Goal: Entertainment & Leisure: Consume media (video, audio)

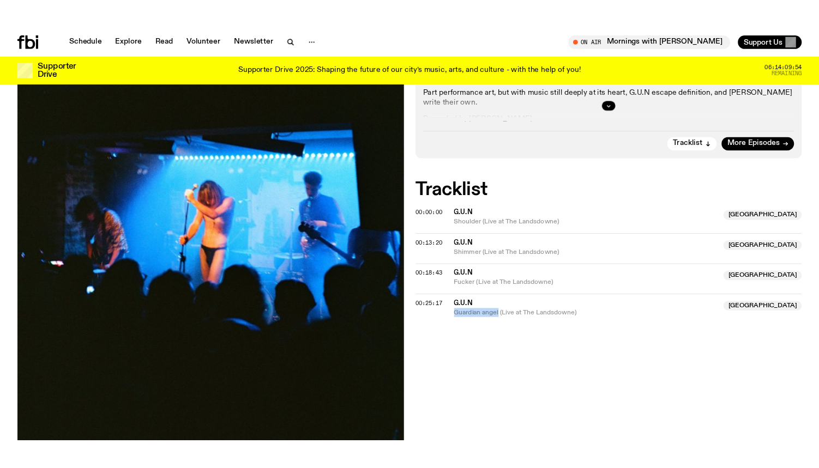
scroll to position [313, 0]
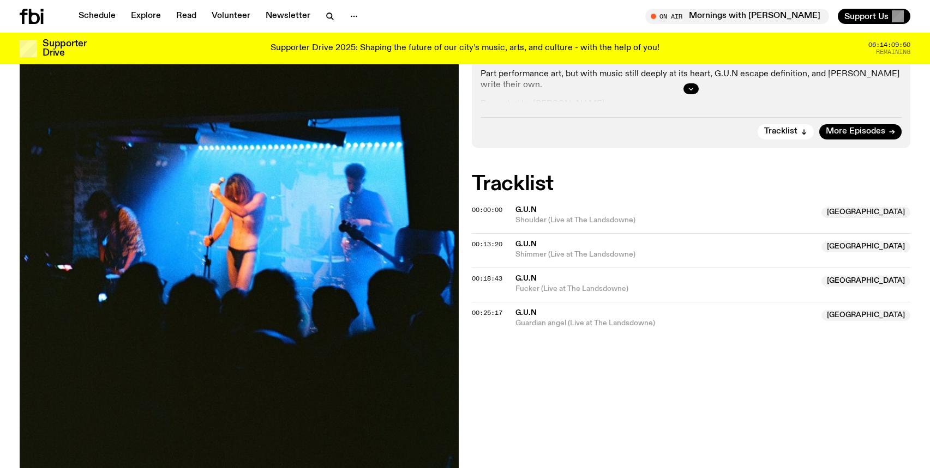
click at [511, 405] on div "Aired on [DATE] 12:00am On Rotation Coldwave Noise Post-Punk Fresh off a [DOMAI…" at bounding box center [465, 215] width 930 height 637
click at [481, 209] on span "00:00:00" at bounding box center [487, 210] width 31 height 9
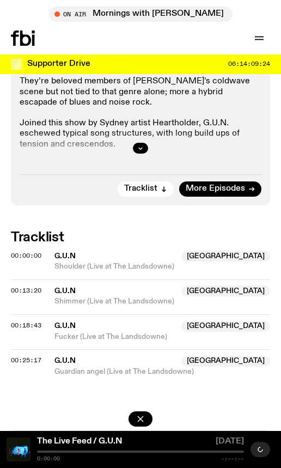
scroll to position [569, 0]
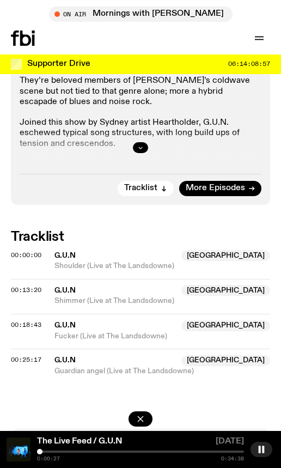
click at [142, 149] on icon "button" at bounding box center [140, 147] width 7 height 7
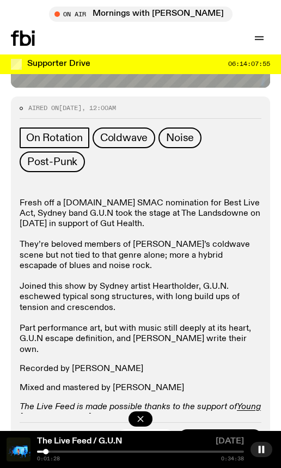
scroll to position [406, 0]
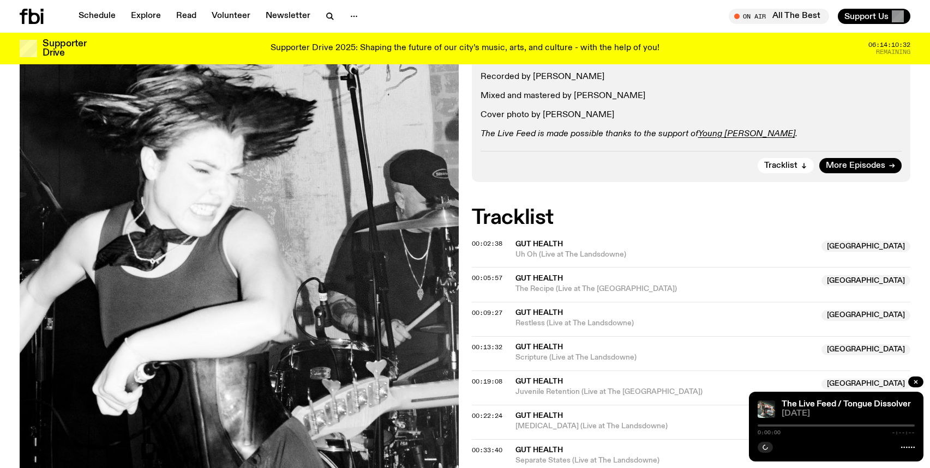
scroll to position [217, 0]
click at [492, 242] on span "00:02:38" at bounding box center [487, 243] width 31 height 9
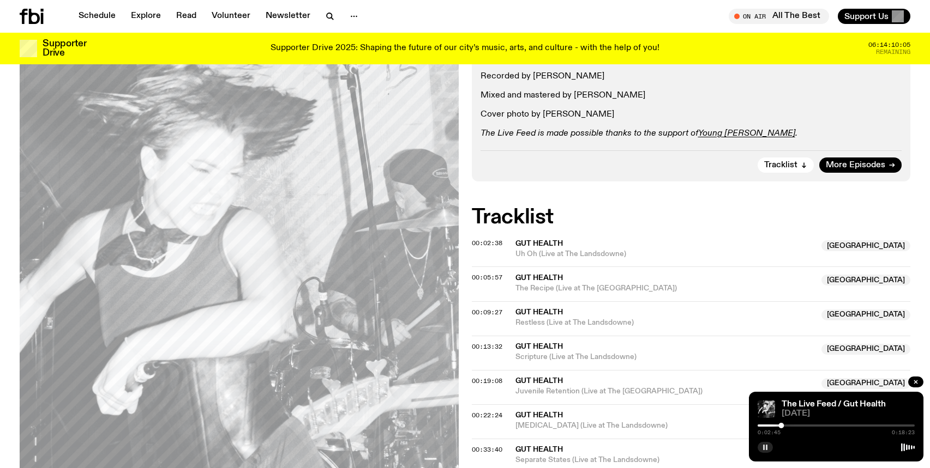
click at [765, 450] on icon "button" at bounding box center [765, 447] width 7 height 7
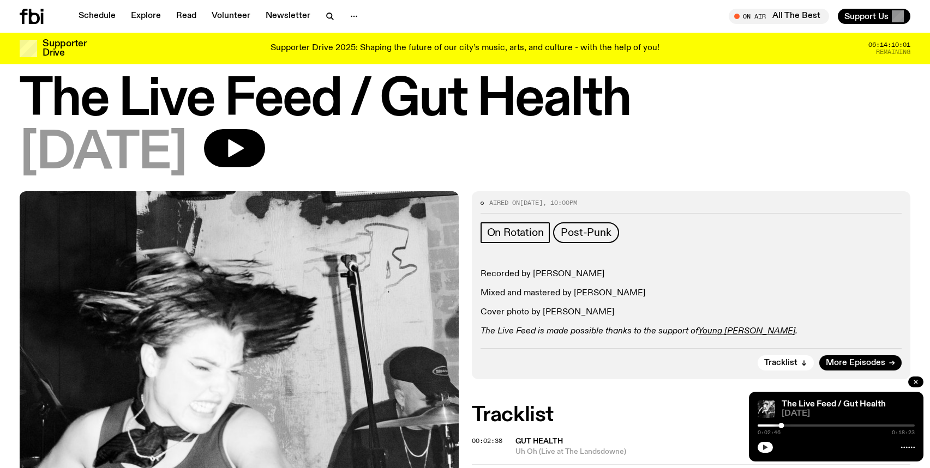
scroll to position [0, 0]
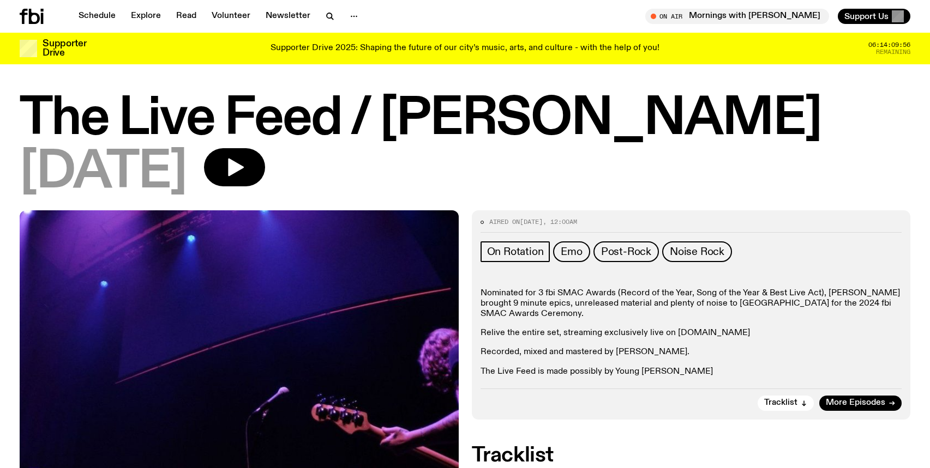
scroll to position [230, 0]
